Goal: Information Seeking & Learning: Learn about a topic

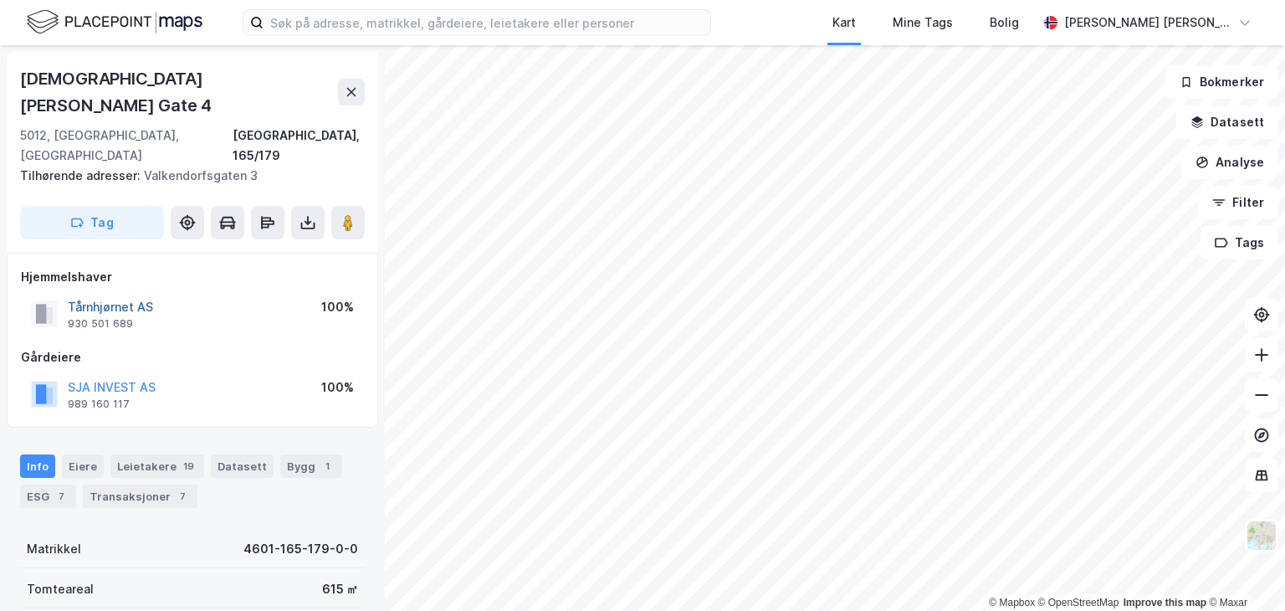
click at [0, 0] on button "Tårnhjørnet AS" at bounding box center [0, 0] width 0 height 0
click at [117, 256] on div "© Mapbox © OpenStreetMap Improve this map © Maxar Christian Michelsens Gate 4 5…" at bounding box center [642, 328] width 1285 height 566
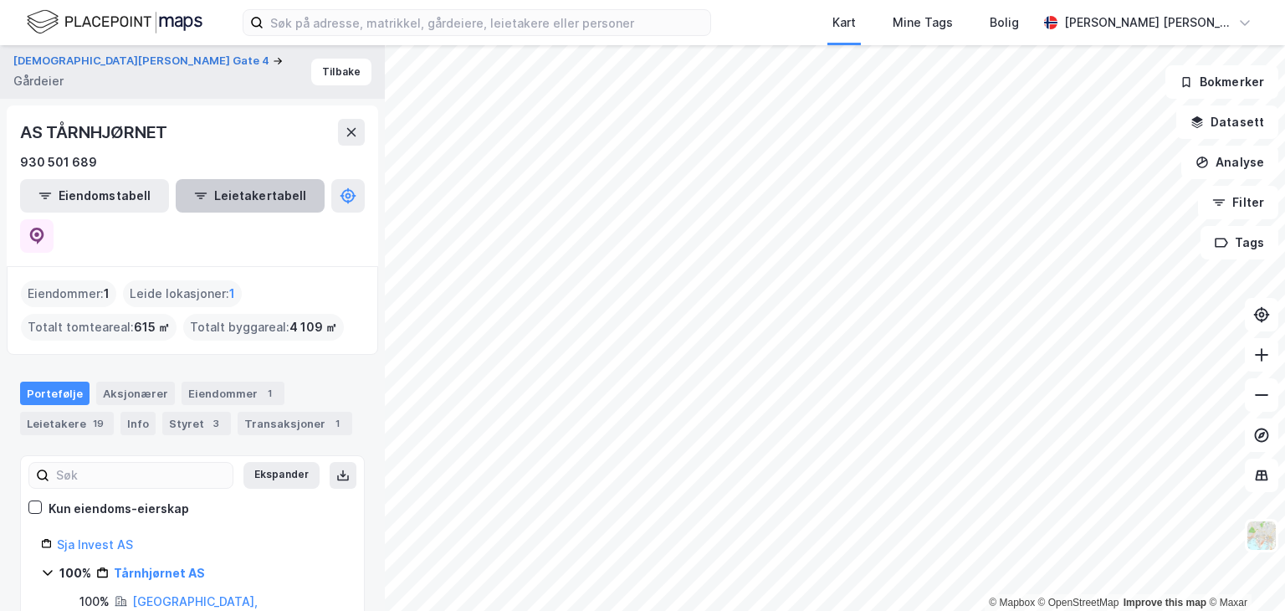
click at [231, 195] on button "Leietakertabell" at bounding box center [250, 195] width 149 height 33
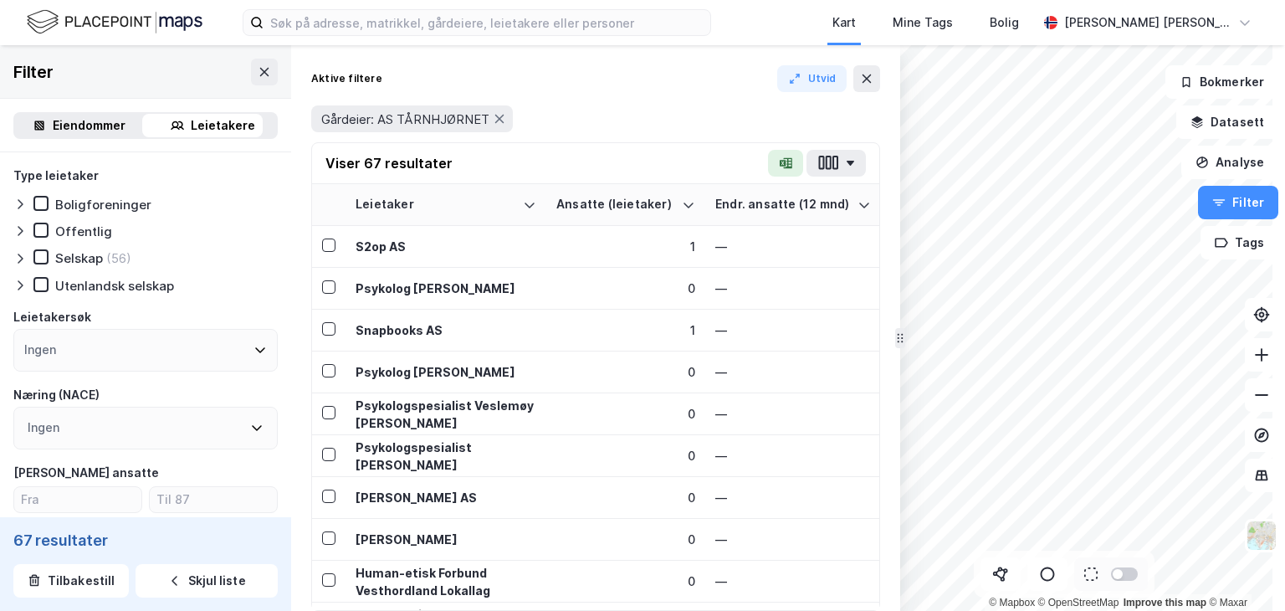
click at [74, 122] on div "Eiendommer" at bounding box center [89, 125] width 73 height 20
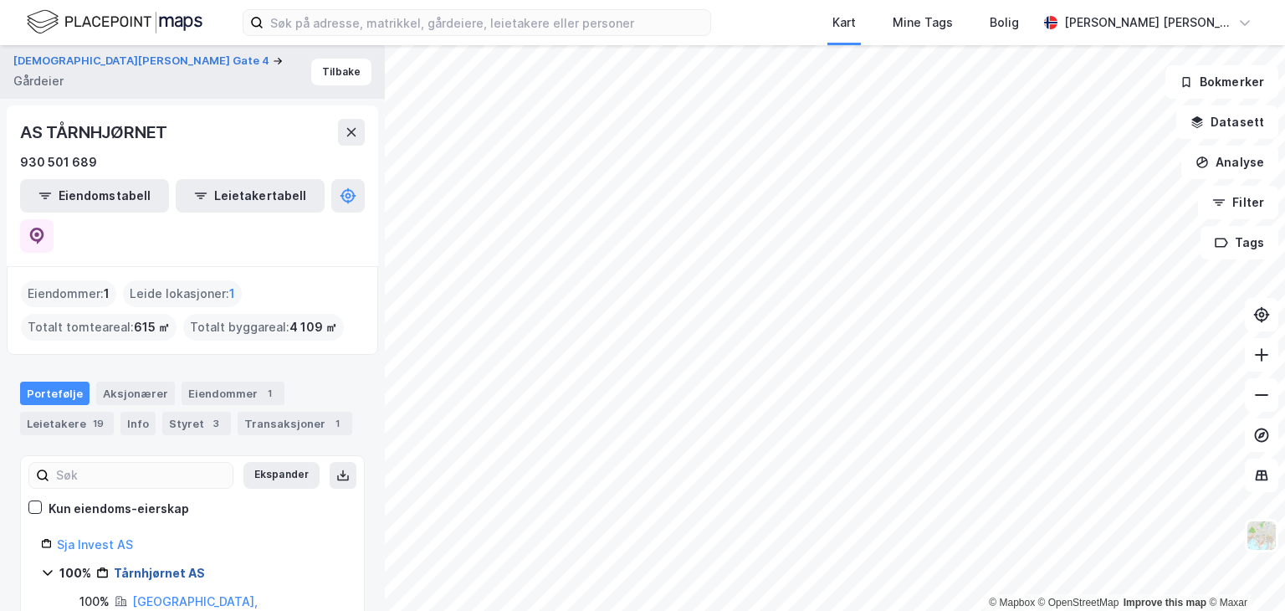
click at [135, 566] on link "Tårnhjørnet AS" at bounding box center [159, 573] width 91 height 14
click at [136, 566] on link "Tårnhjørnet AS" at bounding box center [159, 573] width 91 height 14
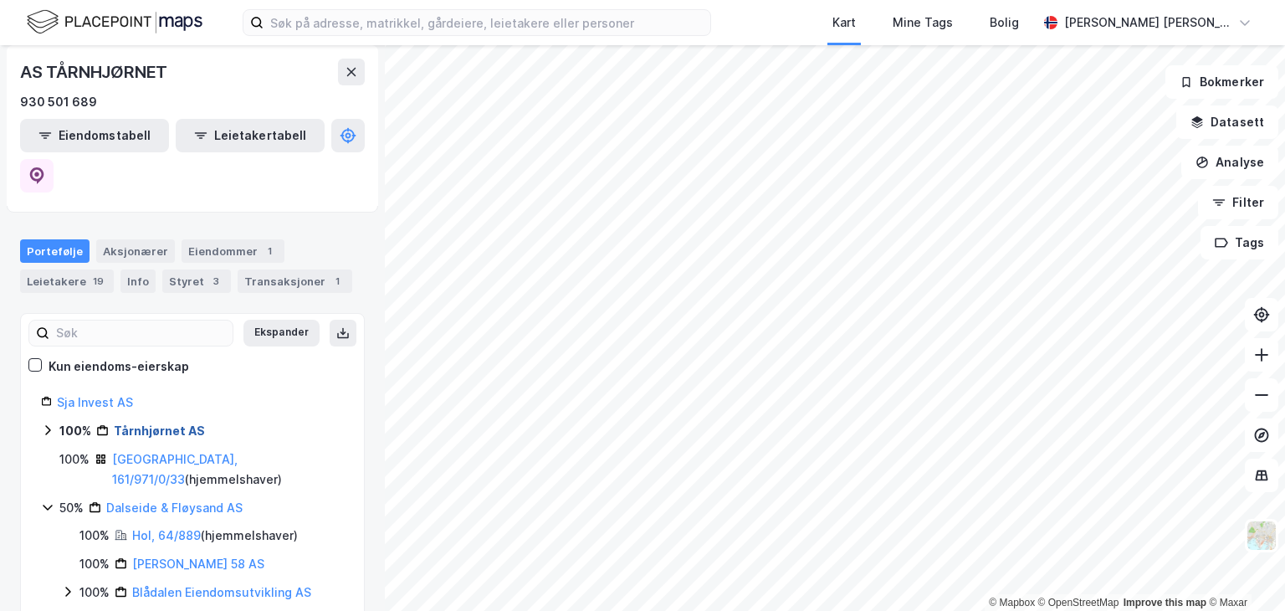
scroll to position [167, 0]
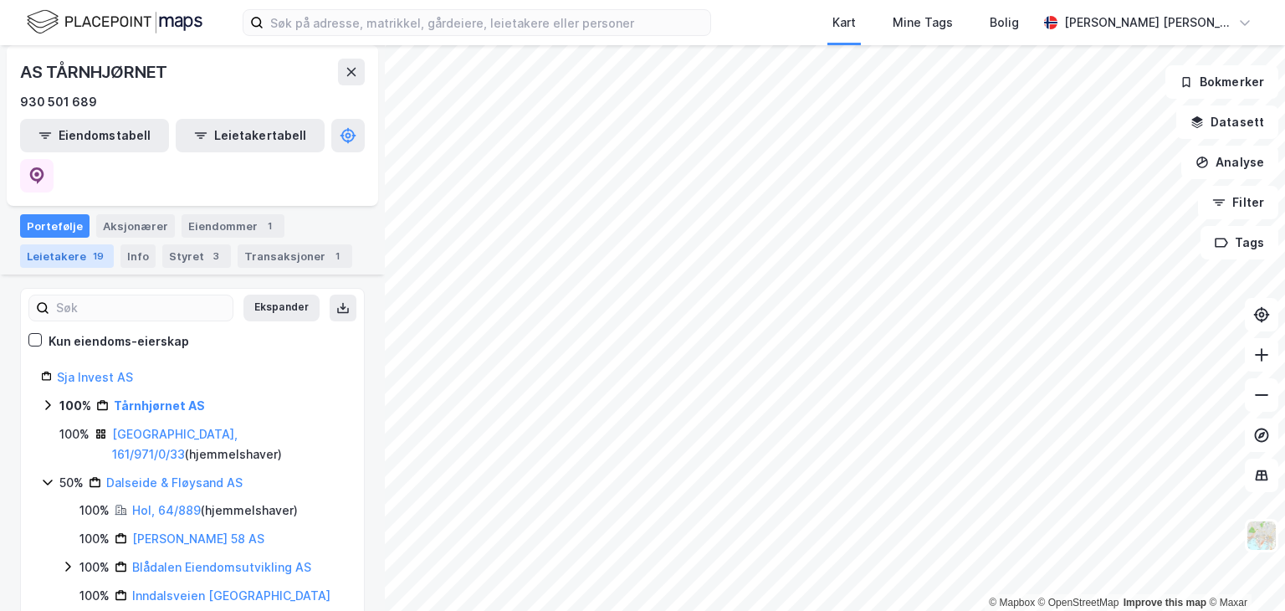
click at [81, 244] on div "Leietakere 19" at bounding box center [67, 255] width 94 height 23
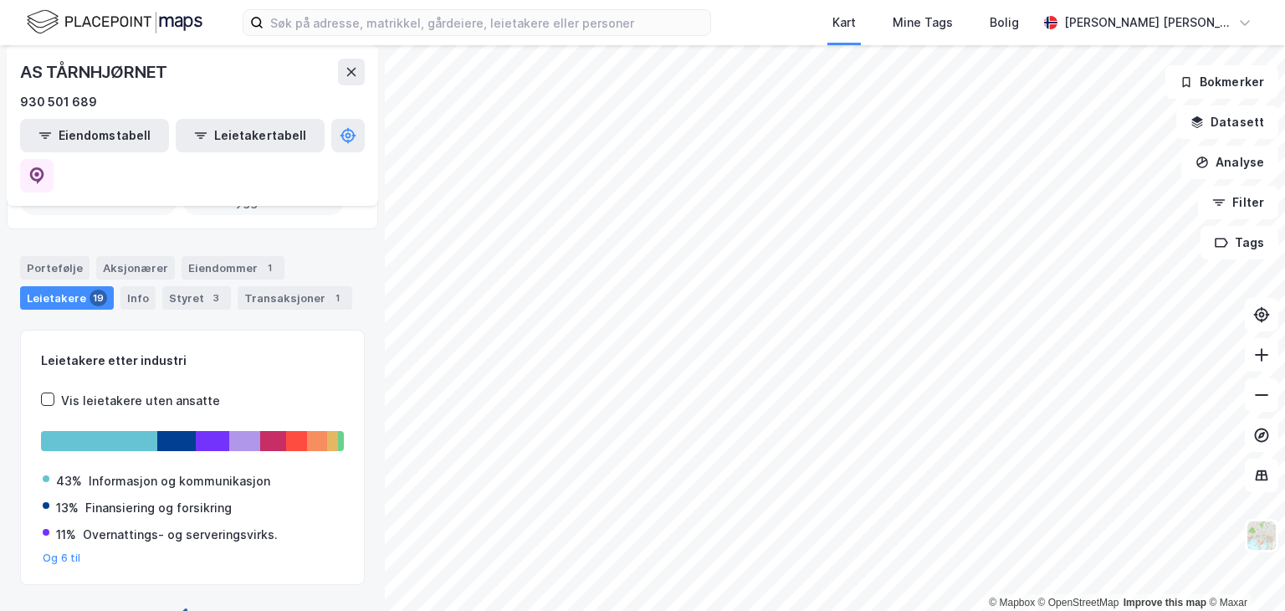
scroll to position [167, 0]
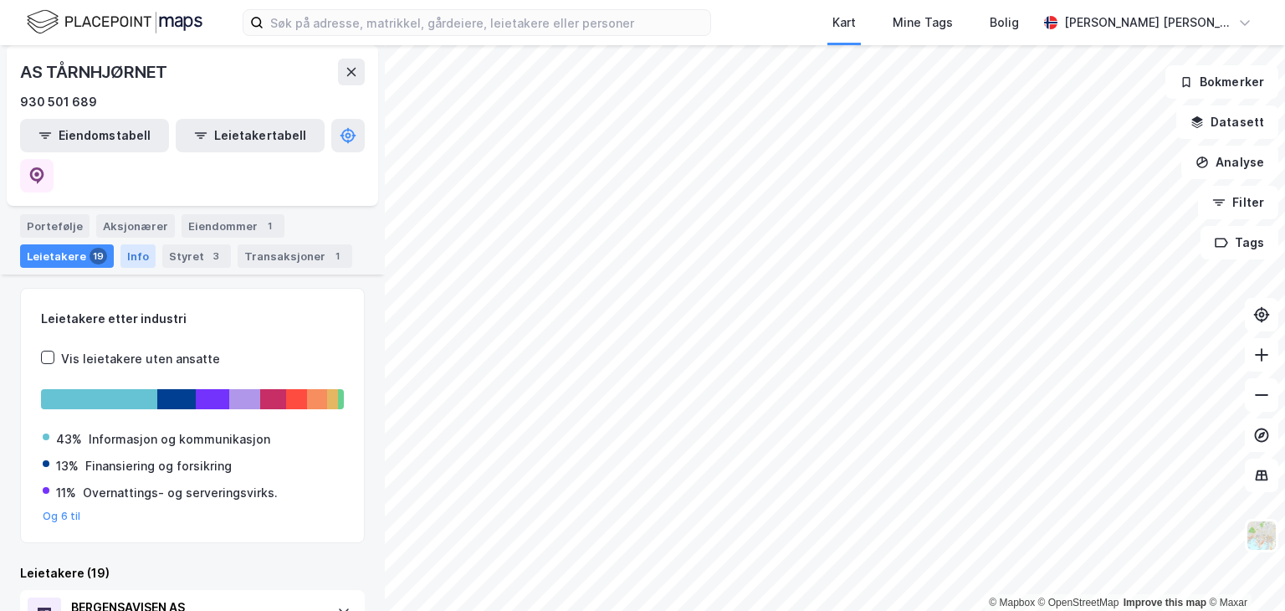
click at [131, 244] on div "Info" at bounding box center [137, 255] width 35 height 23
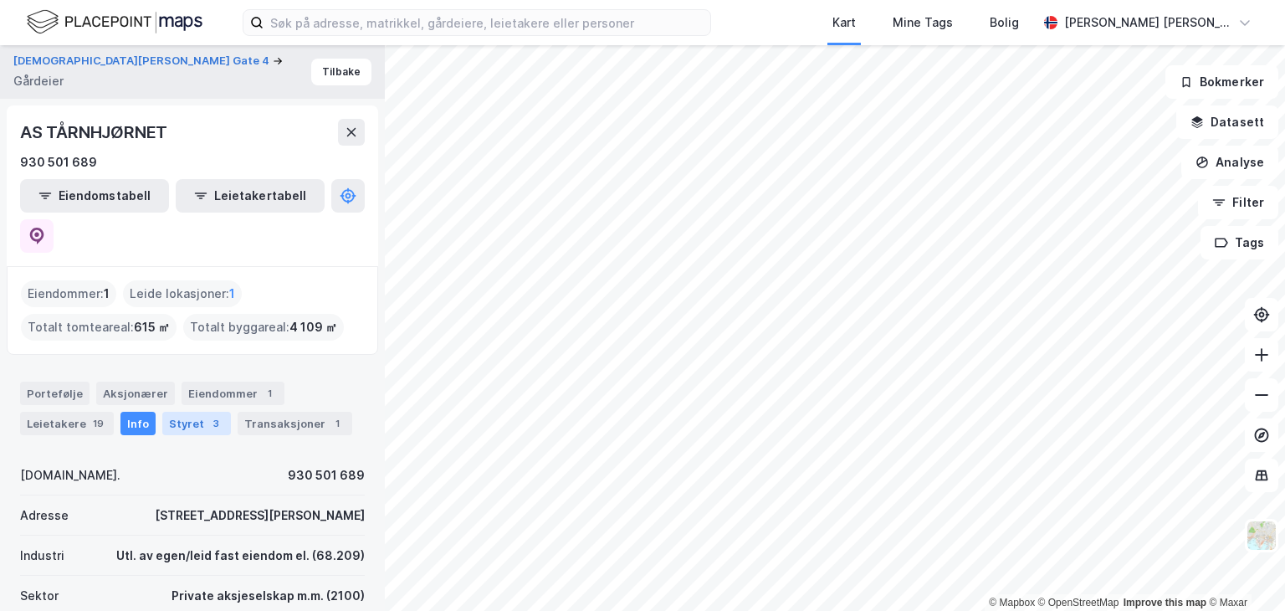
click at [208, 415] on div "3" at bounding box center [216, 423] width 17 height 17
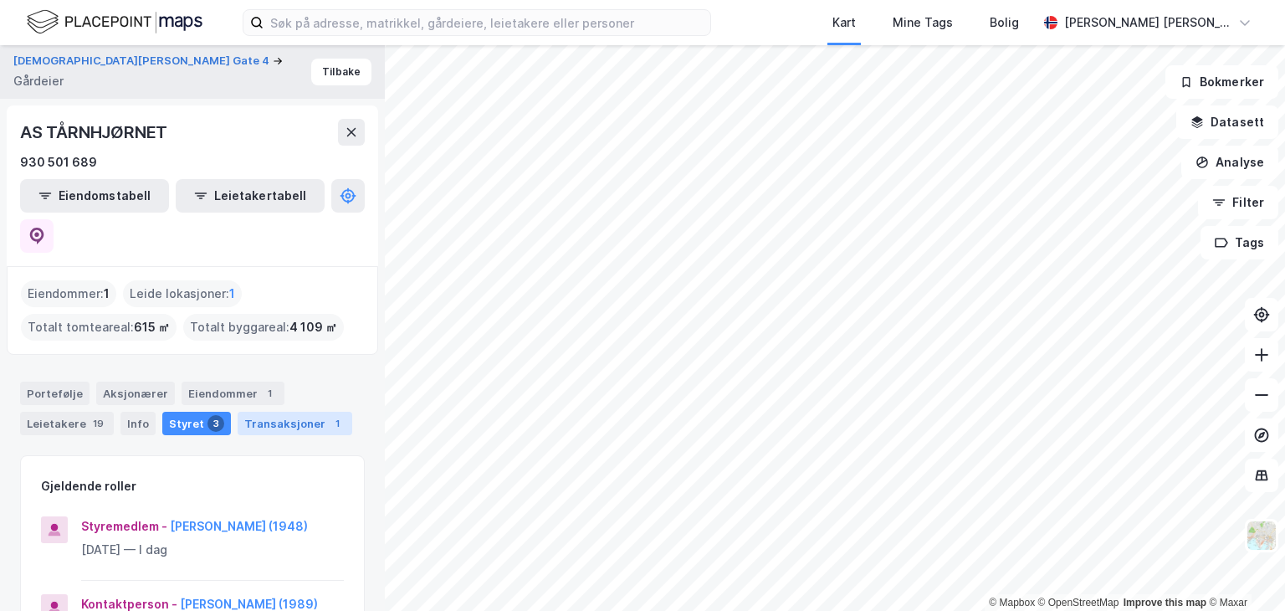
click at [281, 412] on div "Transaksjoner 1" at bounding box center [295, 423] width 115 height 23
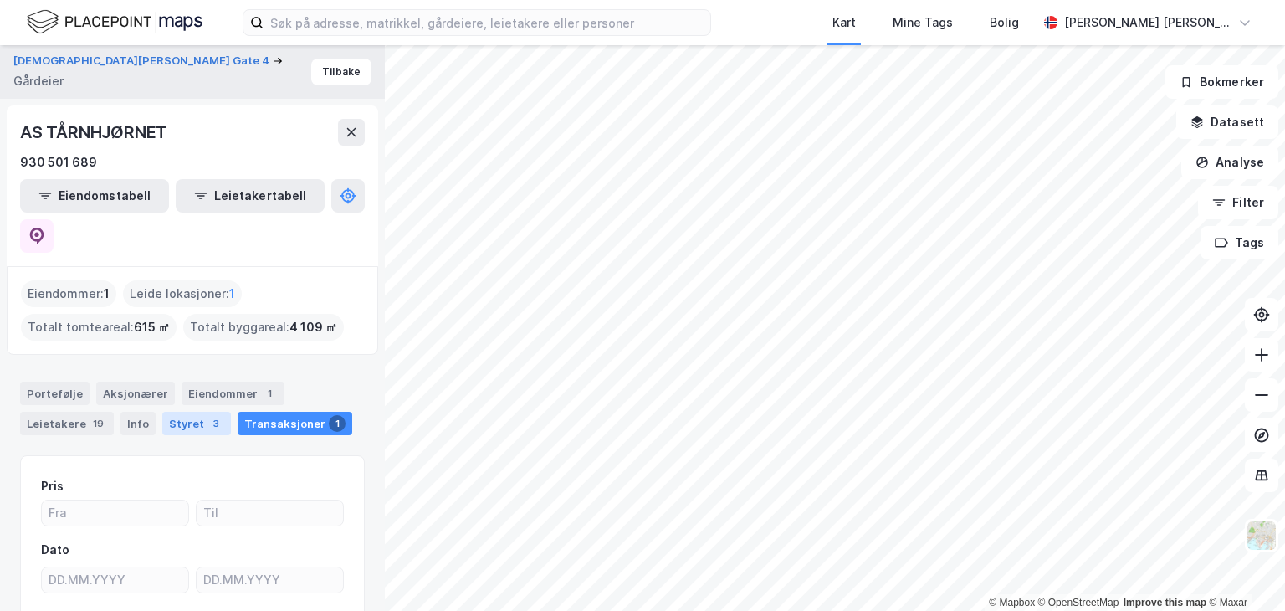
click at [177, 412] on div "Styret 3" at bounding box center [196, 423] width 69 height 23
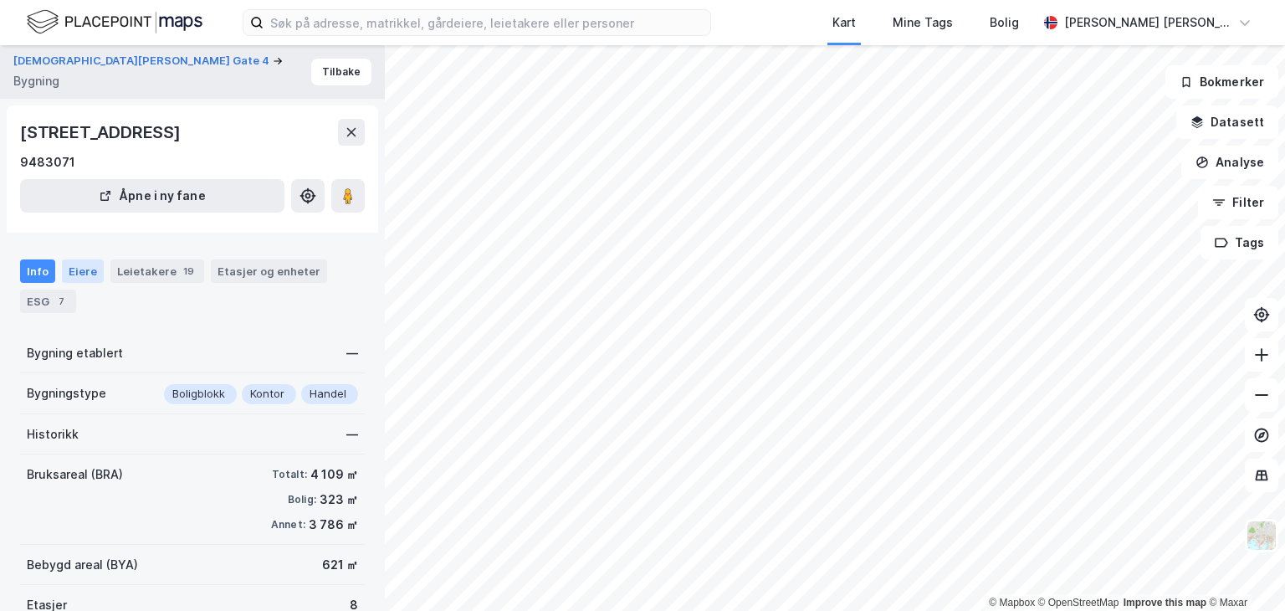
click at [74, 277] on div "Eiere" at bounding box center [83, 270] width 42 height 23
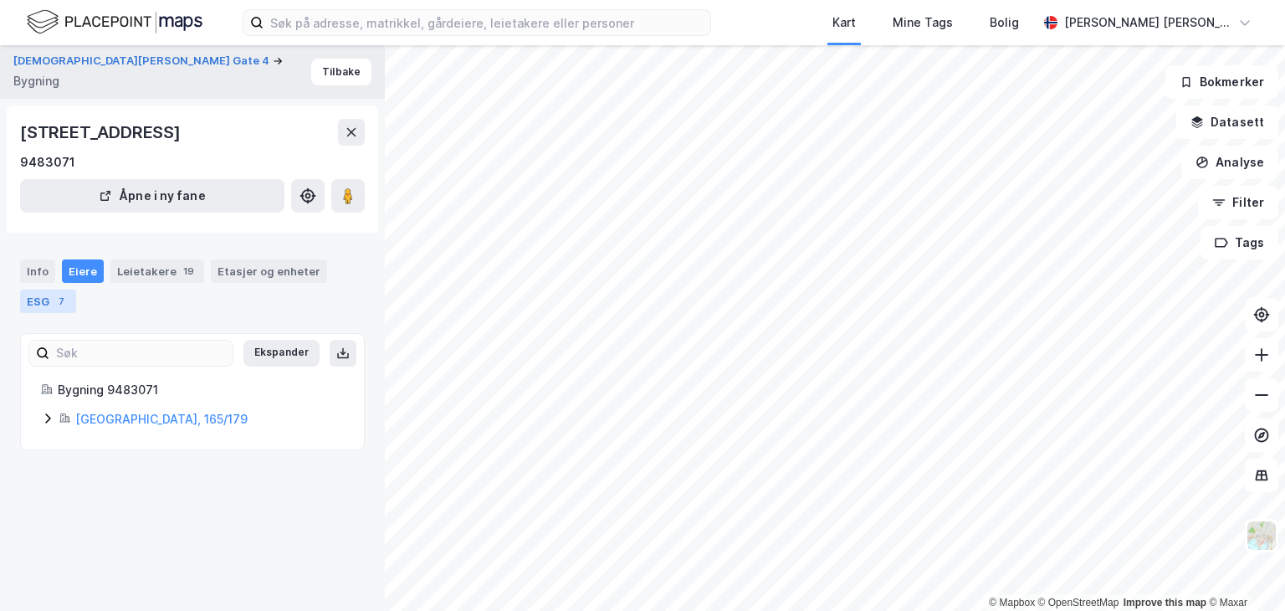
click at [42, 309] on div "Info Eiere Leietakere 19 Etasjer og enheter ESG 7" at bounding box center [192, 279] width 385 height 80
click at [44, 303] on div "ESG 7" at bounding box center [48, 301] width 56 height 23
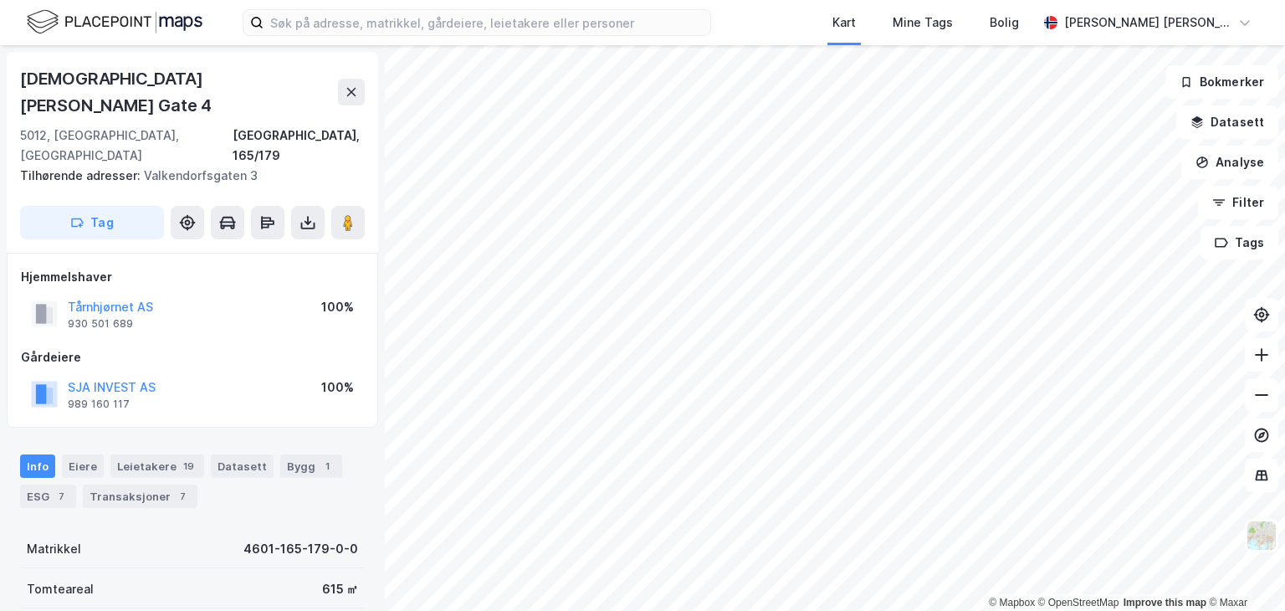
scroll to position [1, 0]
click at [0, 0] on button "Tårnhjørnet AS" at bounding box center [0, 0] width 0 height 0
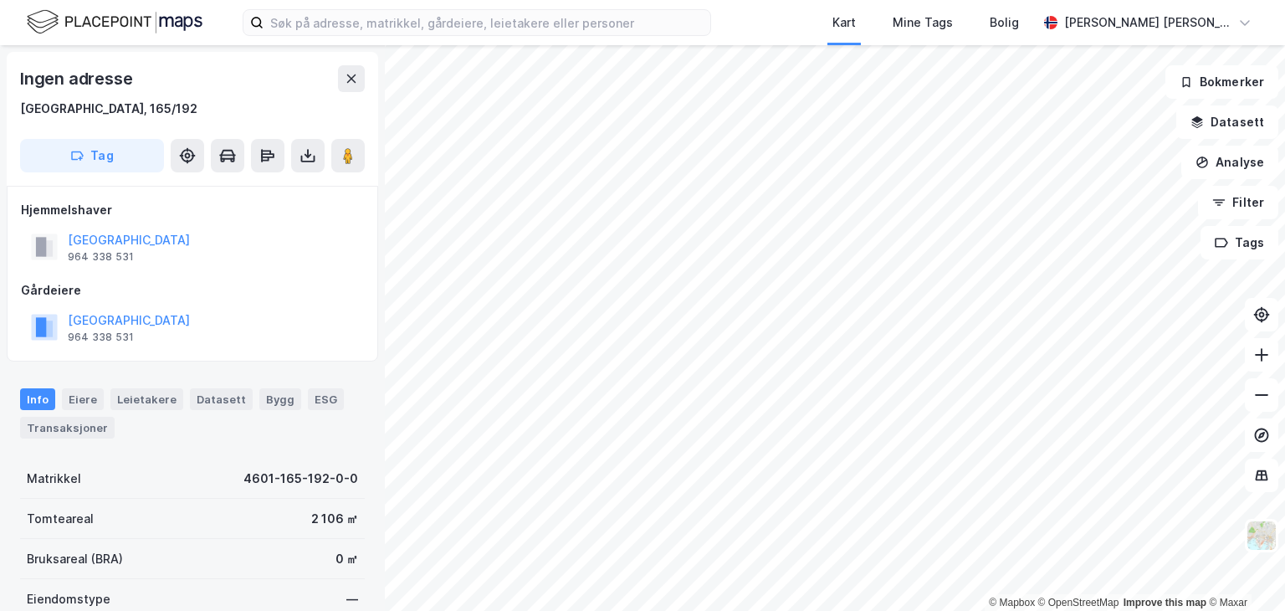
scroll to position [1, 0]
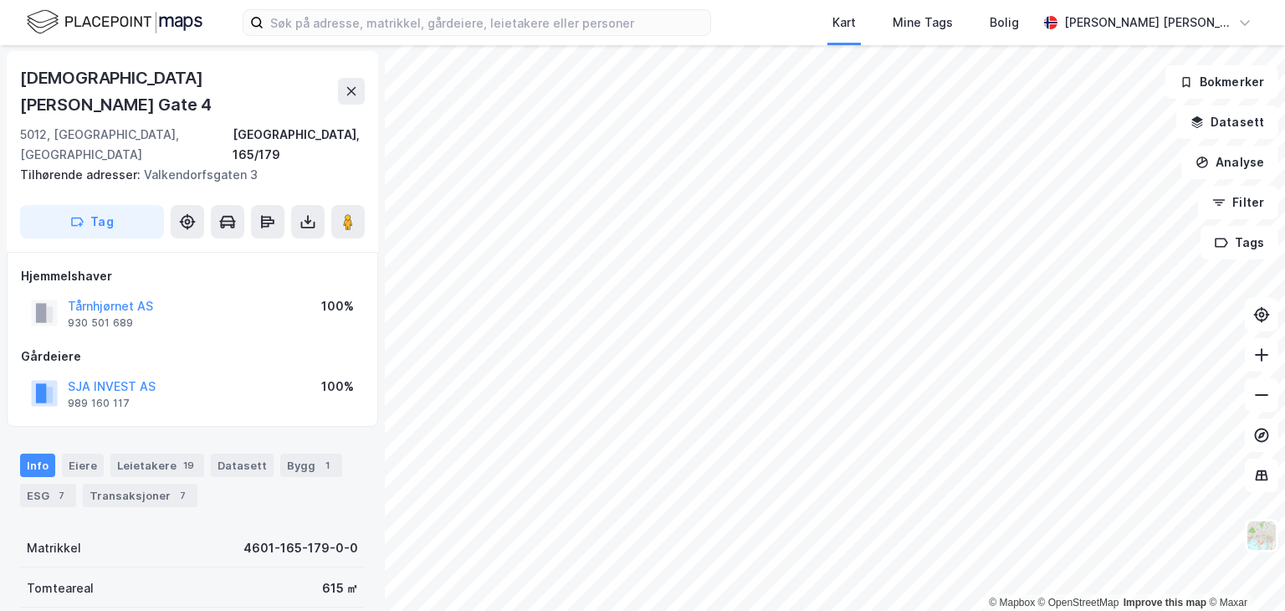
scroll to position [1, 0]
click at [0, 0] on button "Tårnhjørnet AS" at bounding box center [0, 0] width 0 height 0
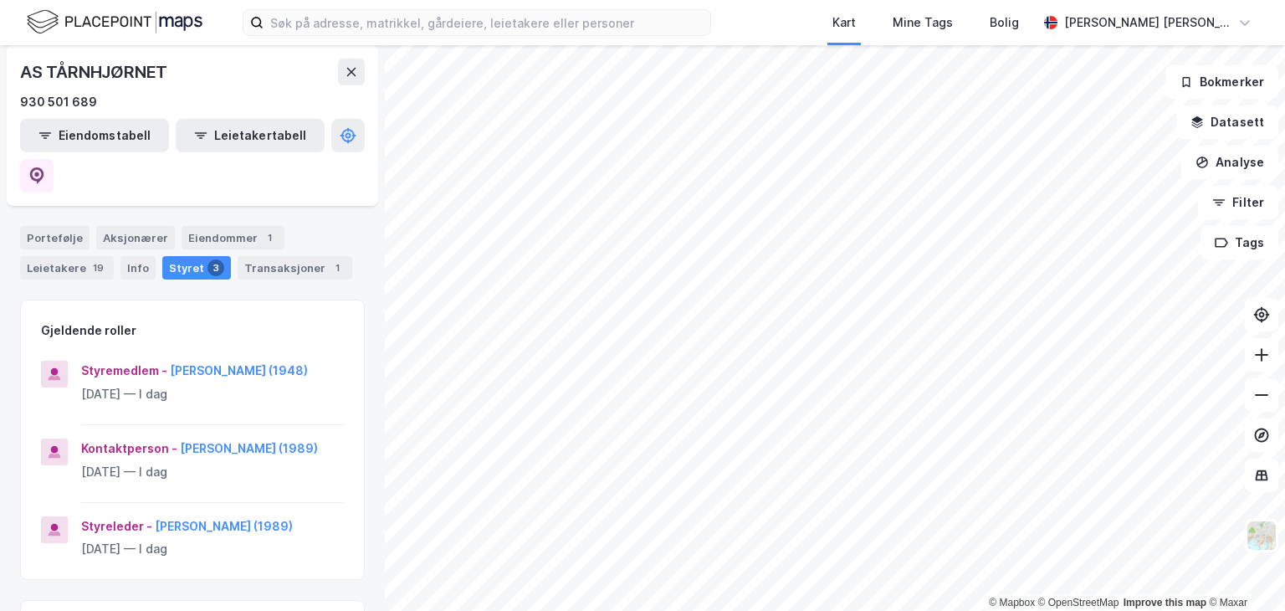
scroll to position [167, 0]
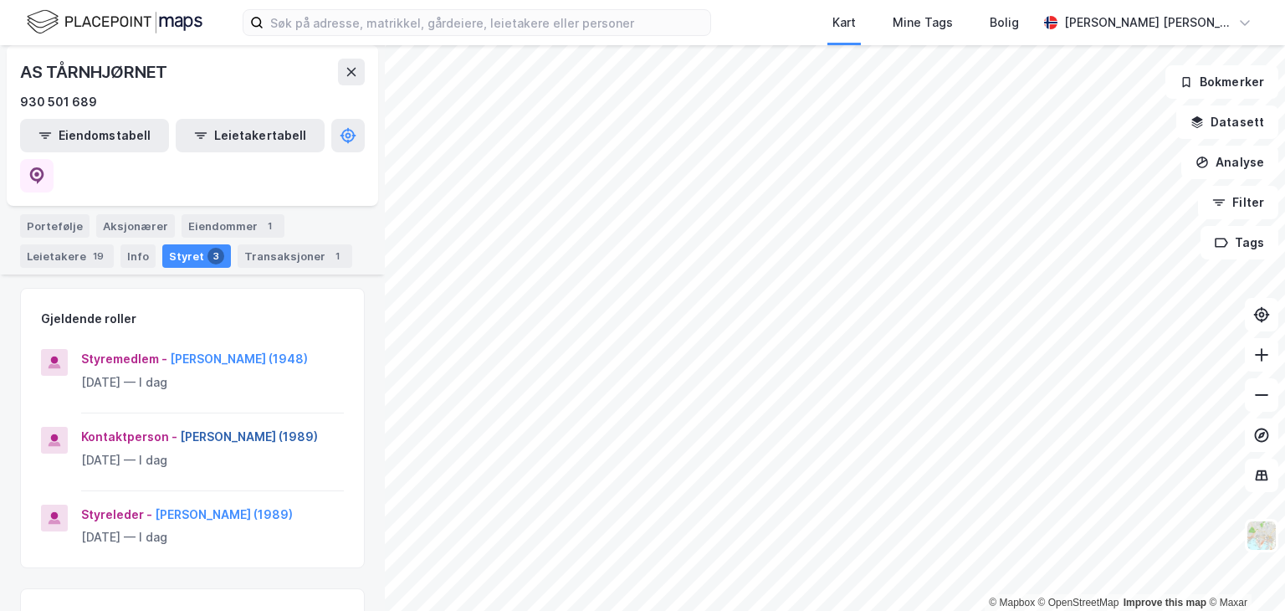
click at [0, 0] on button "Aimi Fløysand (1989)" at bounding box center [0, 0] width 0 height 0
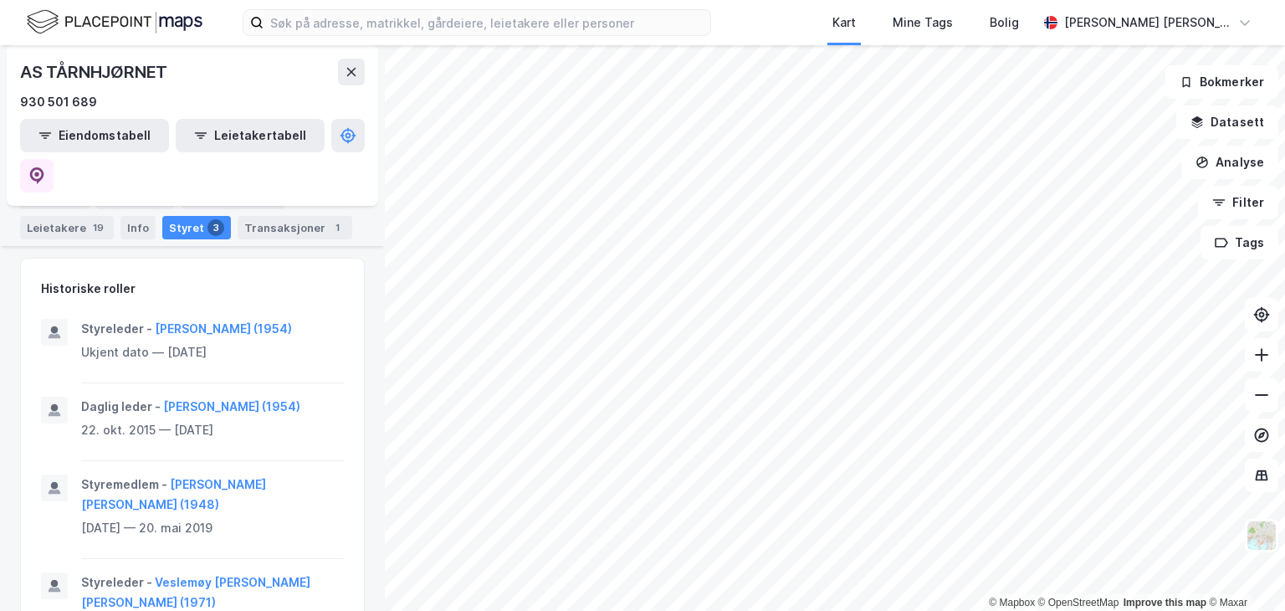
scroll to position [497, 0]
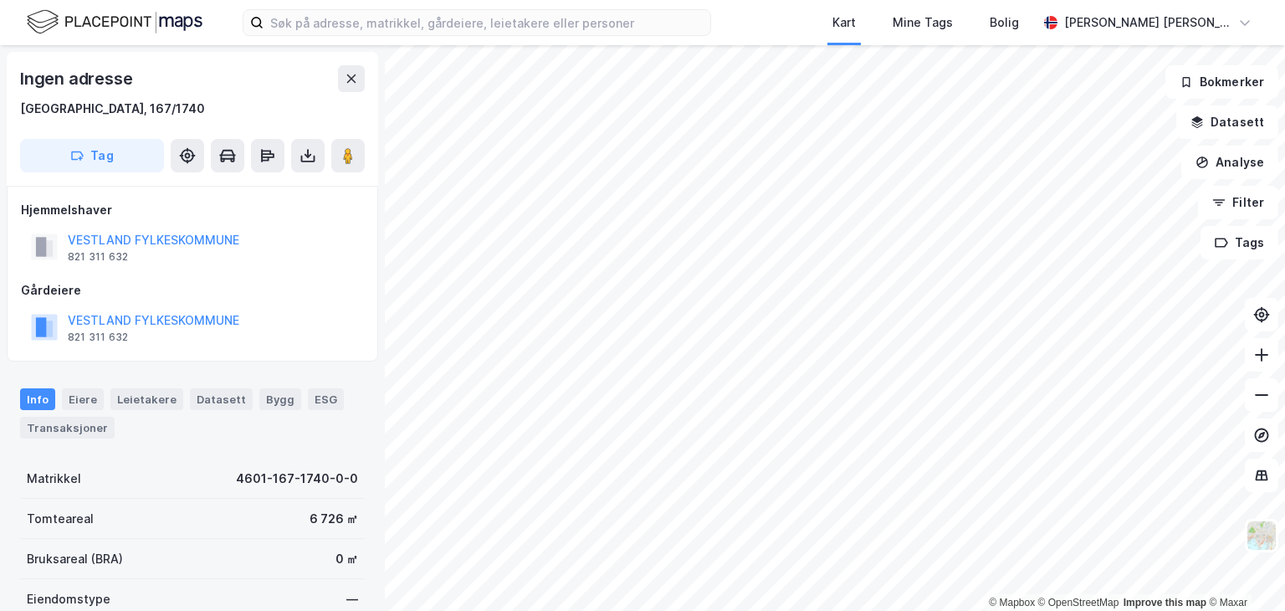
scroll to position [1, 0]
click at [351, 156] on image at bounding box center [348, 154] width 10 height 17
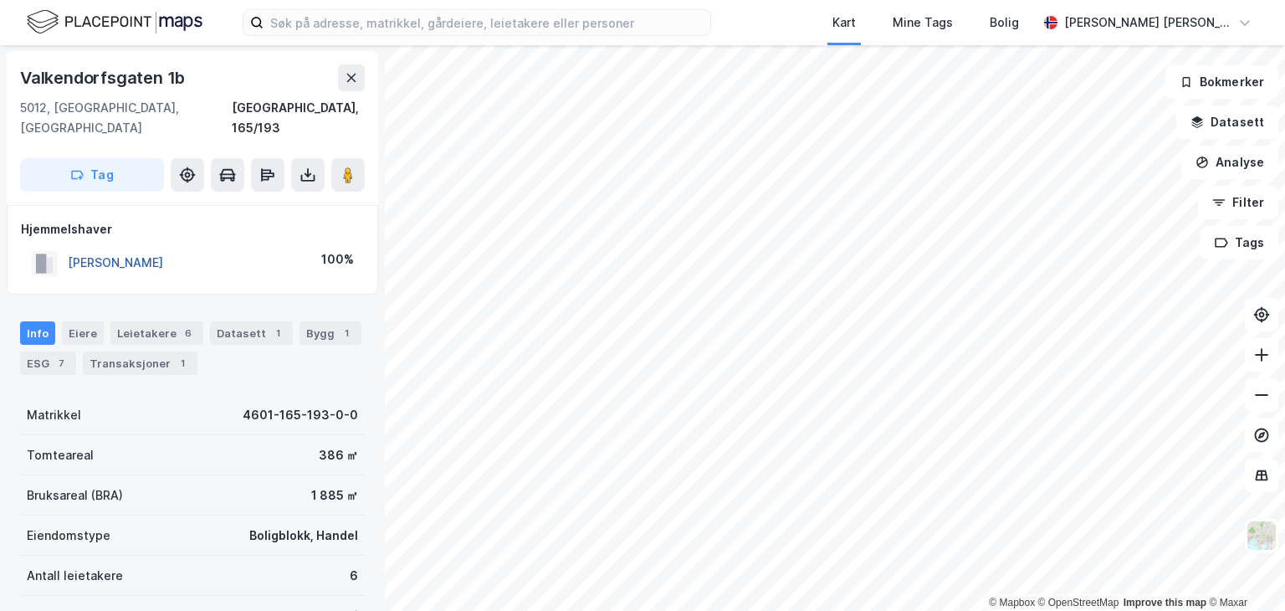
click at [0, 0] on button "THON OLAV" at bounding box center [0, 0] width 0 height 0
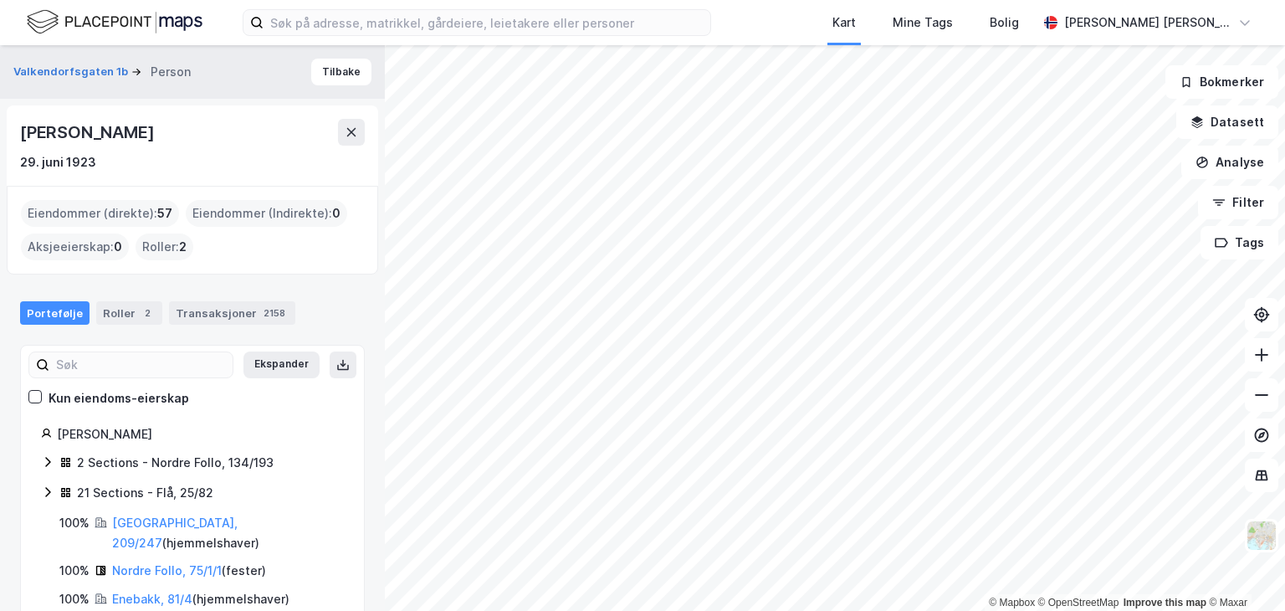
click at [135, 205] on div "Eiendommer (direkte) : 57" at bounding box center [100, 213] width 158 height 27
click at [126, 218] on div "Eiendommer (direkte) : 57" at bounding box center [100, 213] width 158 height 27
click at [81, 211] on div "Eiendommer (direkte) : 57" at bounding box center [100, 213] width 158 height 27
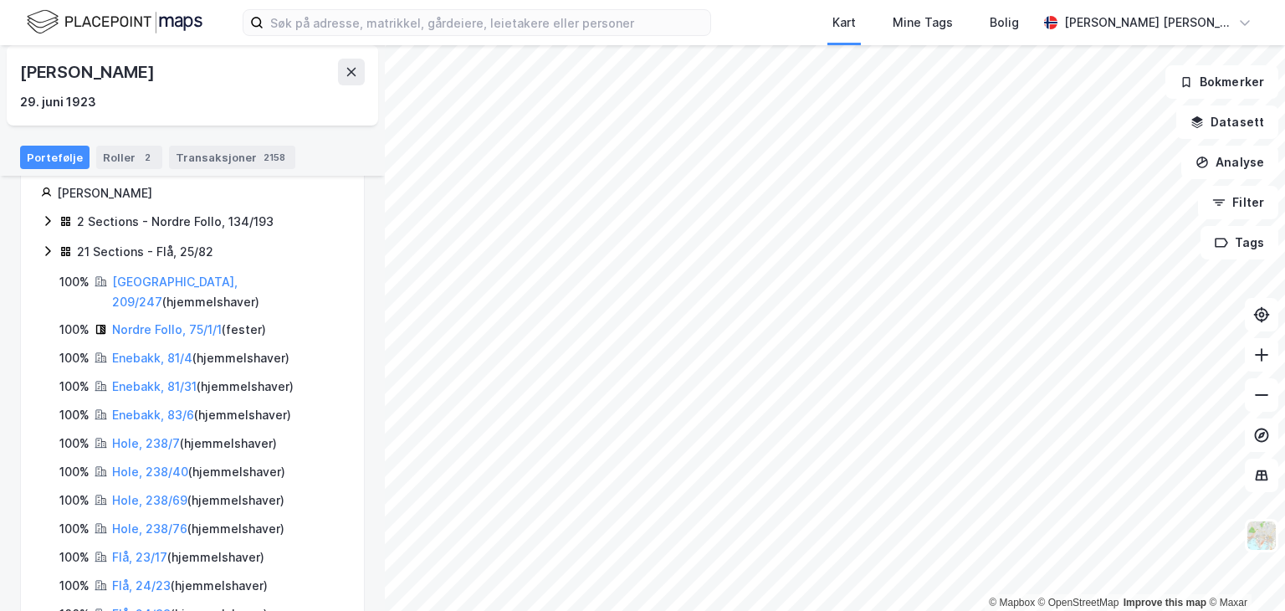
scroll to position [251, 0]
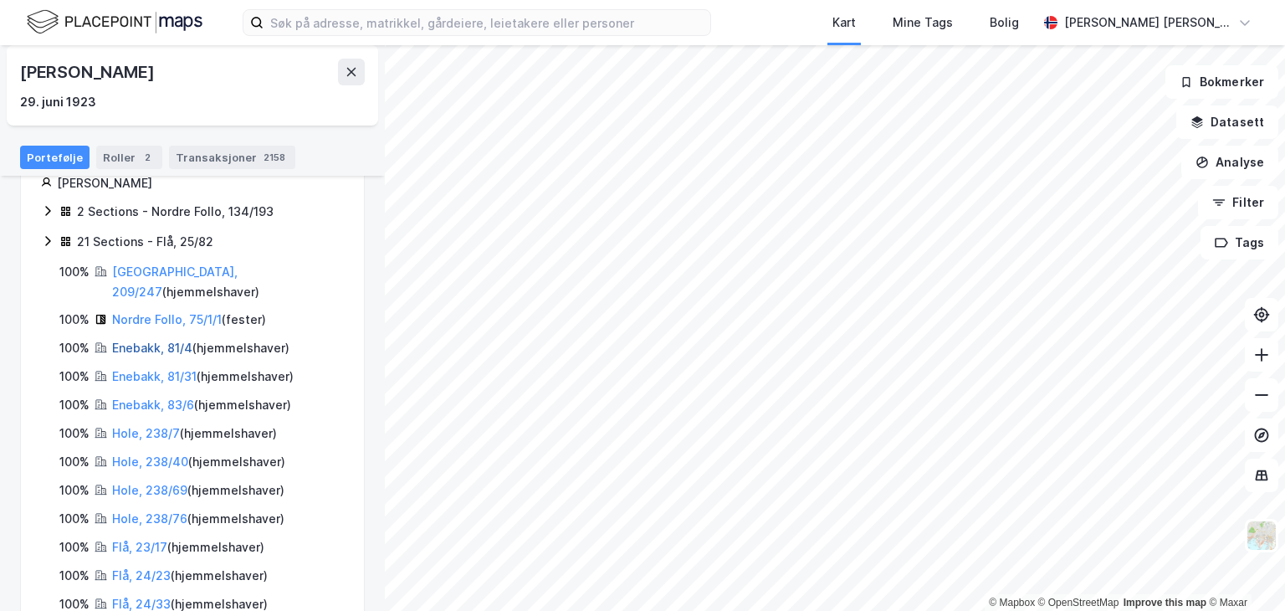
click at [131, 341] on link "Enebakk, 81/4" at bounding box center [152, 348] width 80 height 14
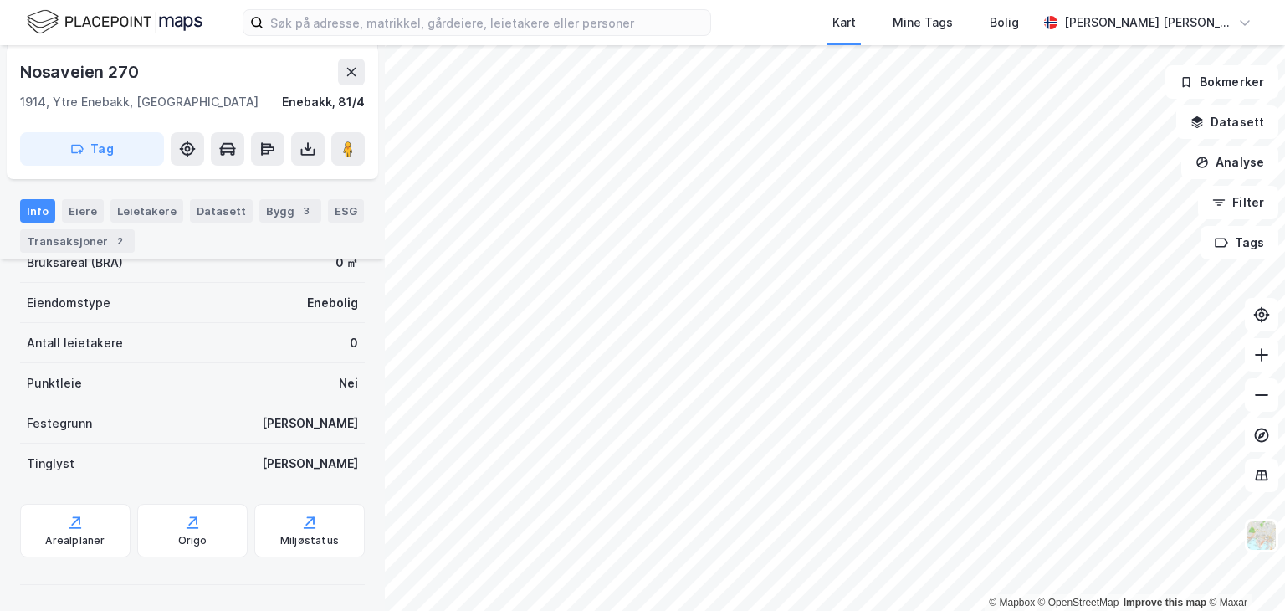
scroll to position [100, 0]
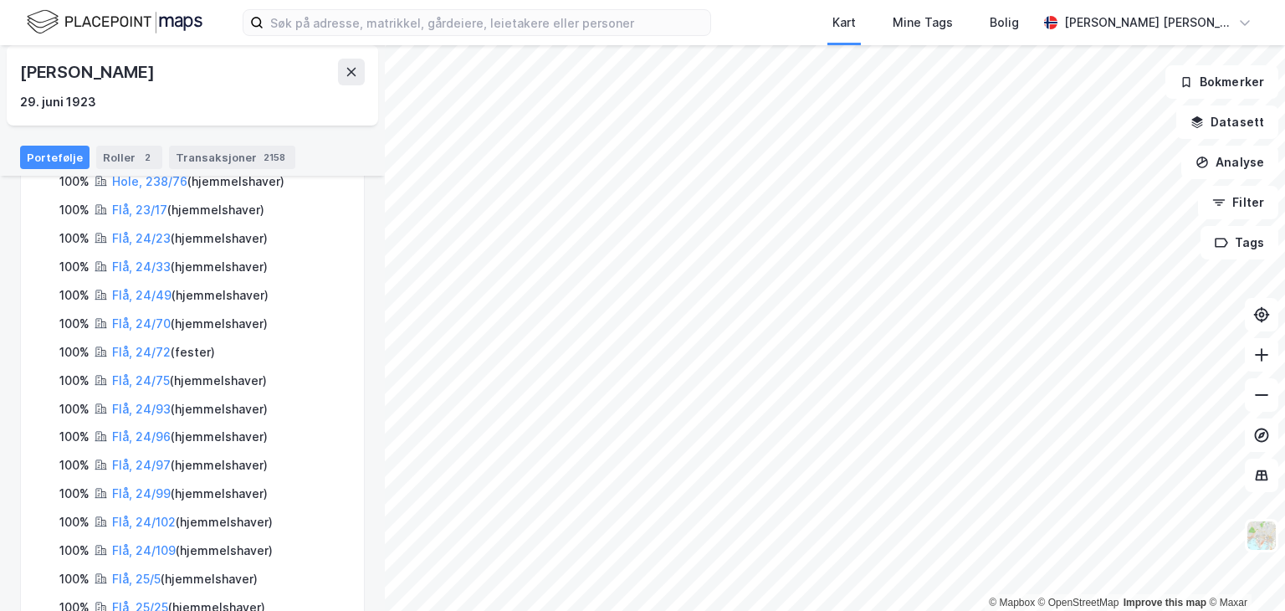
scroll to position [586, 0]
click at [125, 376] on link "Flå, 24/75" at bounding box center [141, 383] width 58 height 14
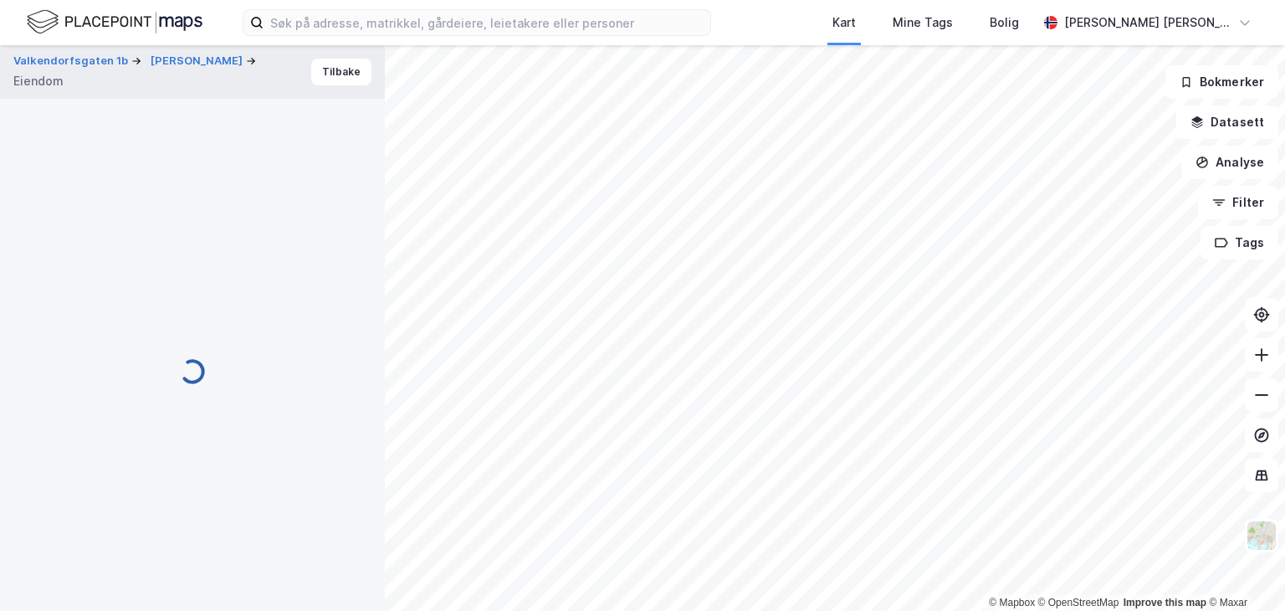
scroll to position [100, 0]
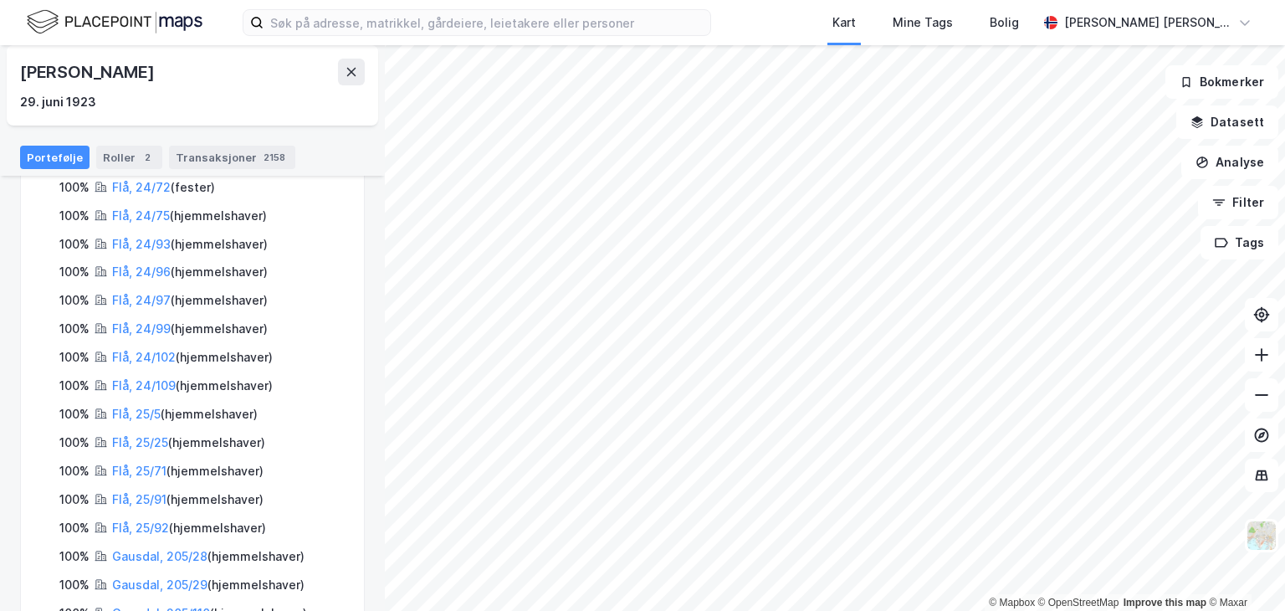
scroll to position [669, 0]
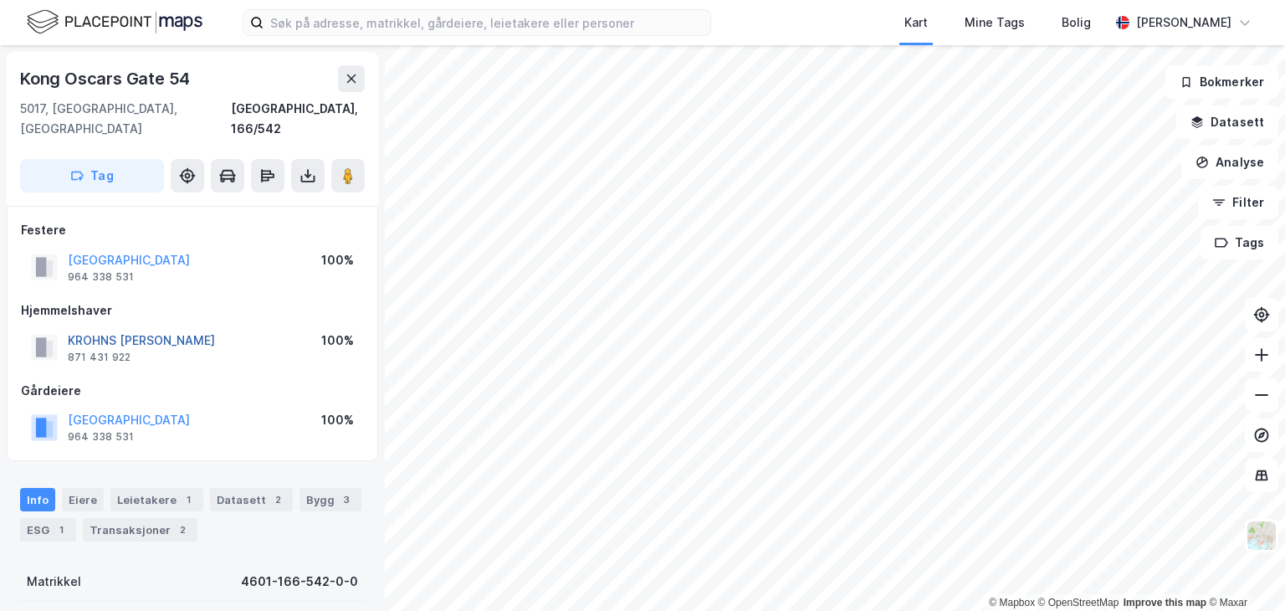
click at [0, 0] on button "KROHNS [PERSON_NAME]" at bounding box center [0, 0] width 0 height 0
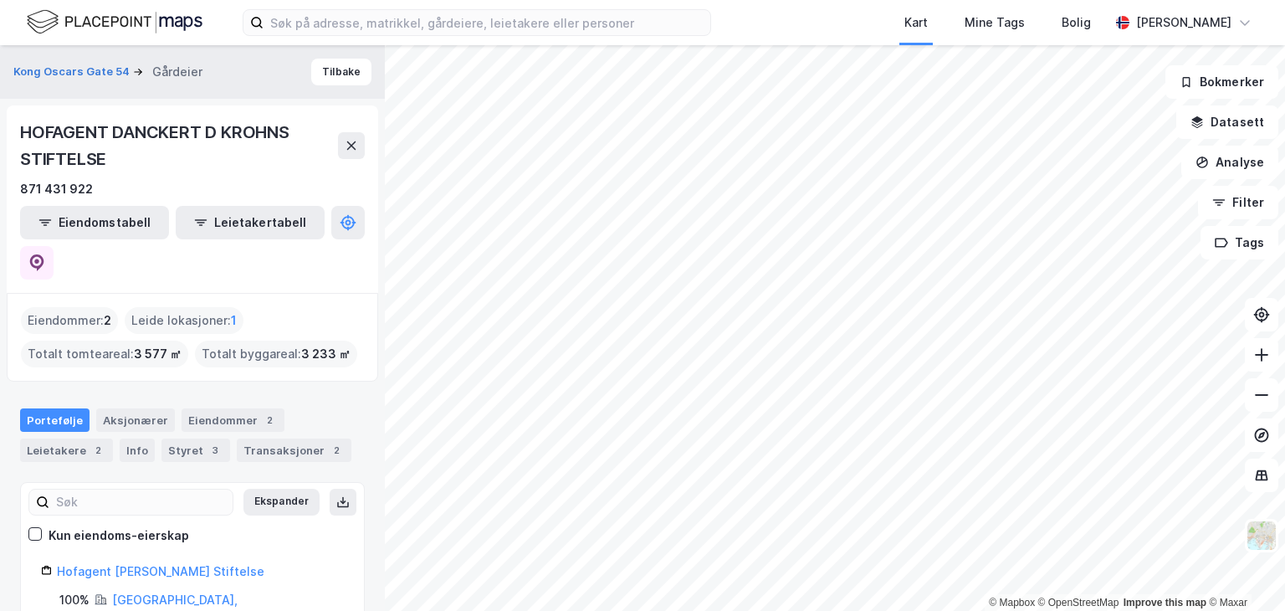
click at [224, 53] on div "Kong Oscars Gate 54 Gårdeier Tilbake" at bounding box center [192, 72] width 385 height 54
